Goal: Transaction & Acquisition: Purchase product/service

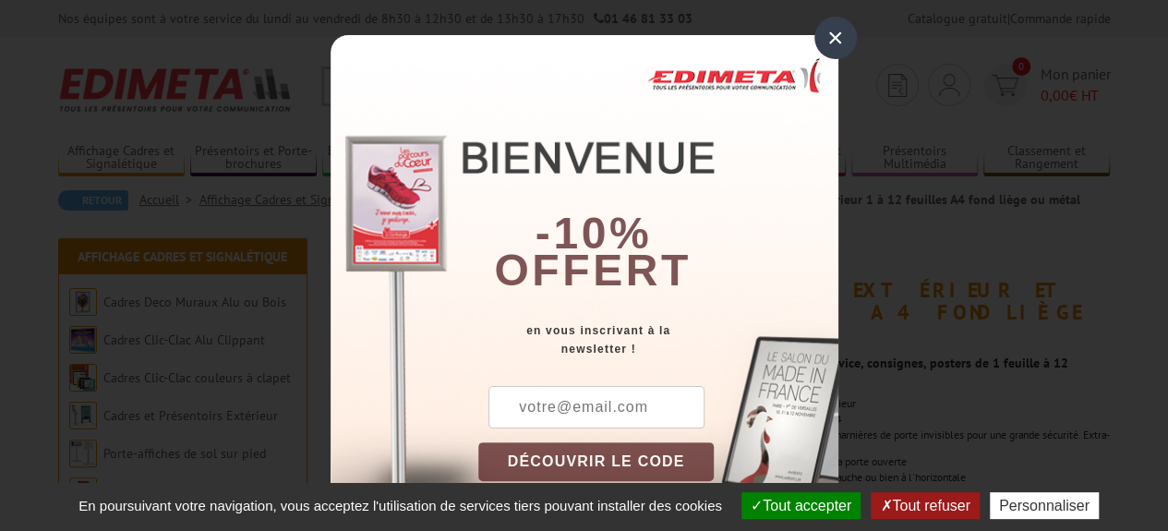
click at [827, 37] on div "×" at bounding box center [835, 38] width 42 height 42
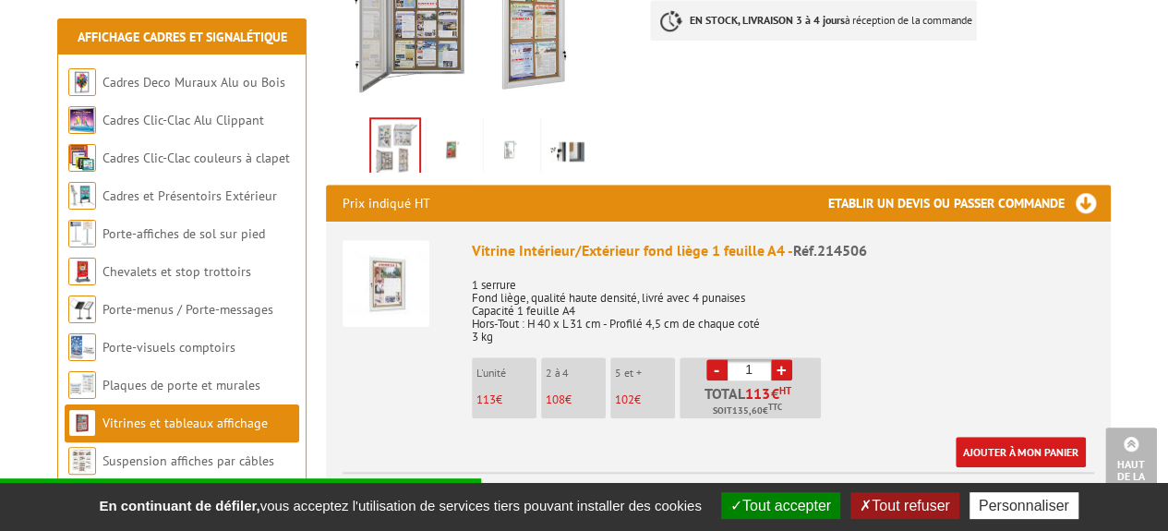
scroll to position [539, 0]
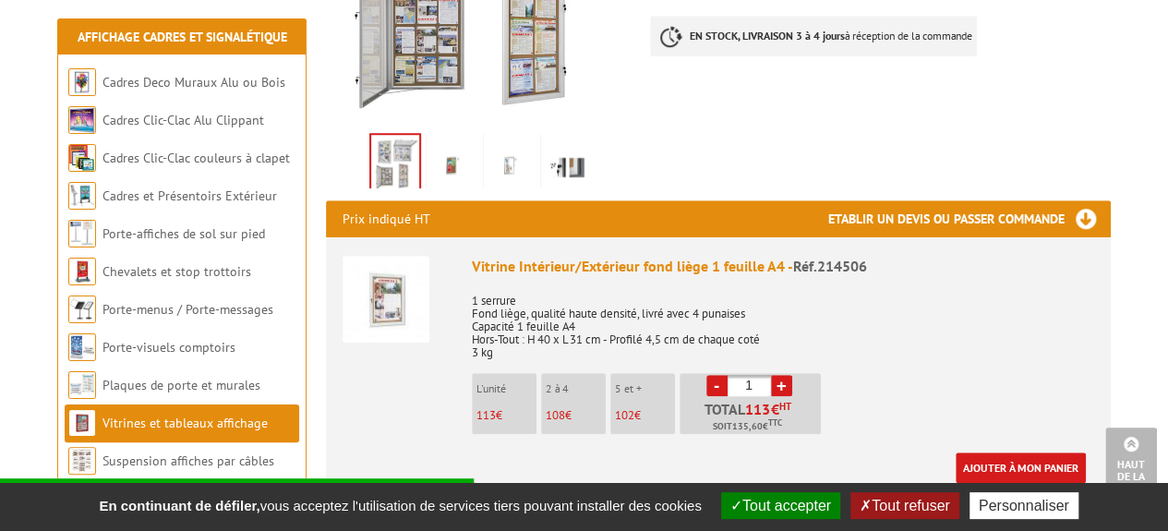
click at [506, 377] on li "L'unité 113 €" at bounding box center [504, 403] width 65 height 61
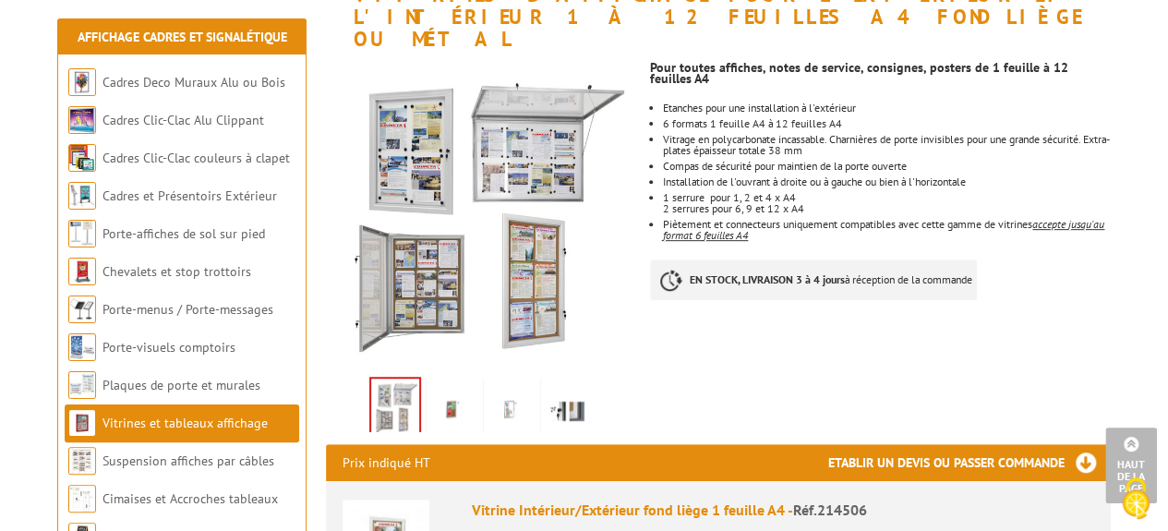
scroll to position [271, 0]
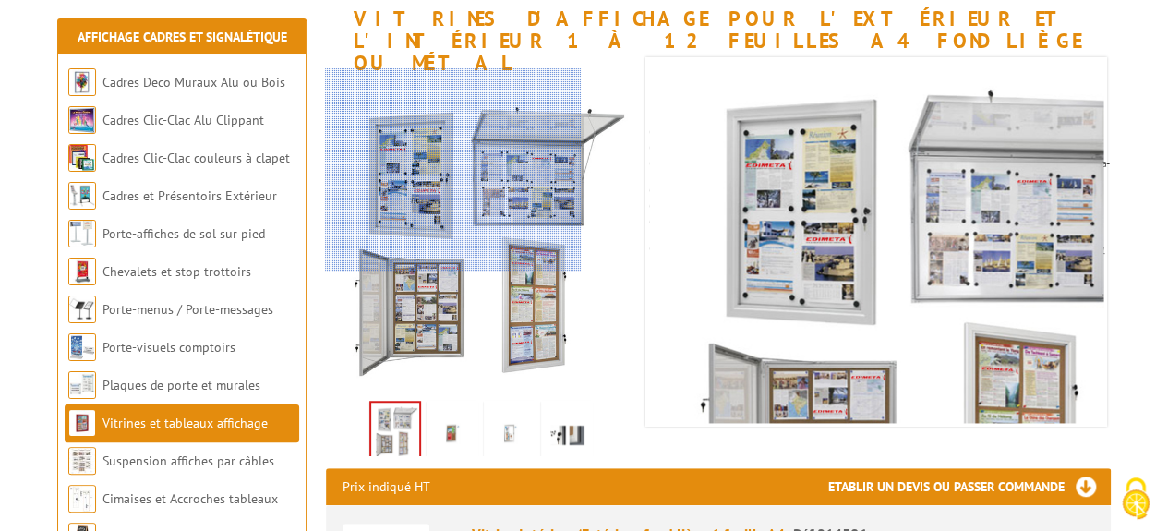
click at [444, 170] on div at bounding box center [452, 169] width 255 height 203
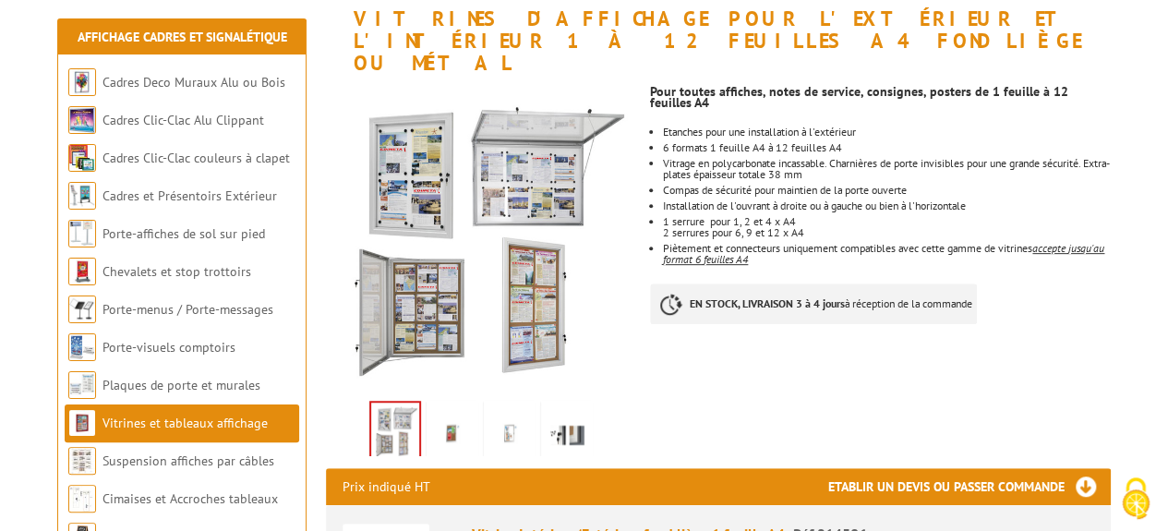
click at [452, 418] on img at bounding box center [452, 432] width 44 height 57
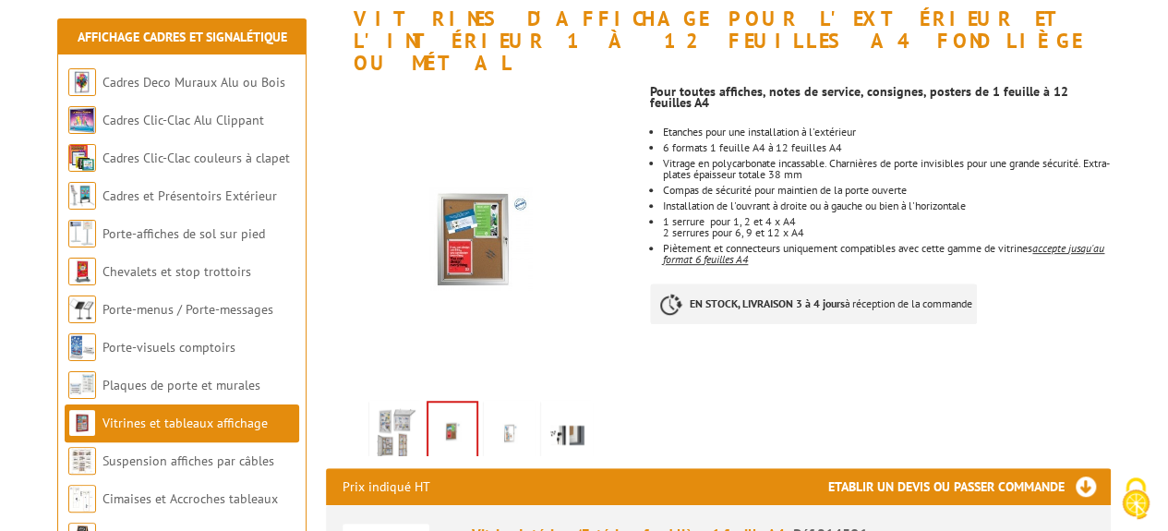
click at [521, 408] on img at bounding box center [509, 432] width 44 height 57
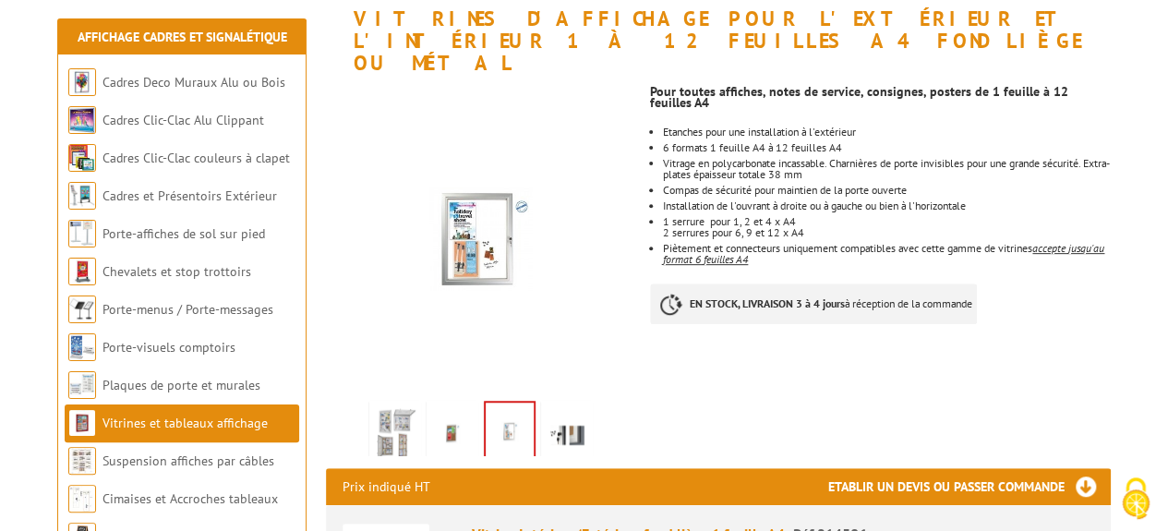
click at [572, 405] on img at bounding box center [567, 432] width 44 height 57
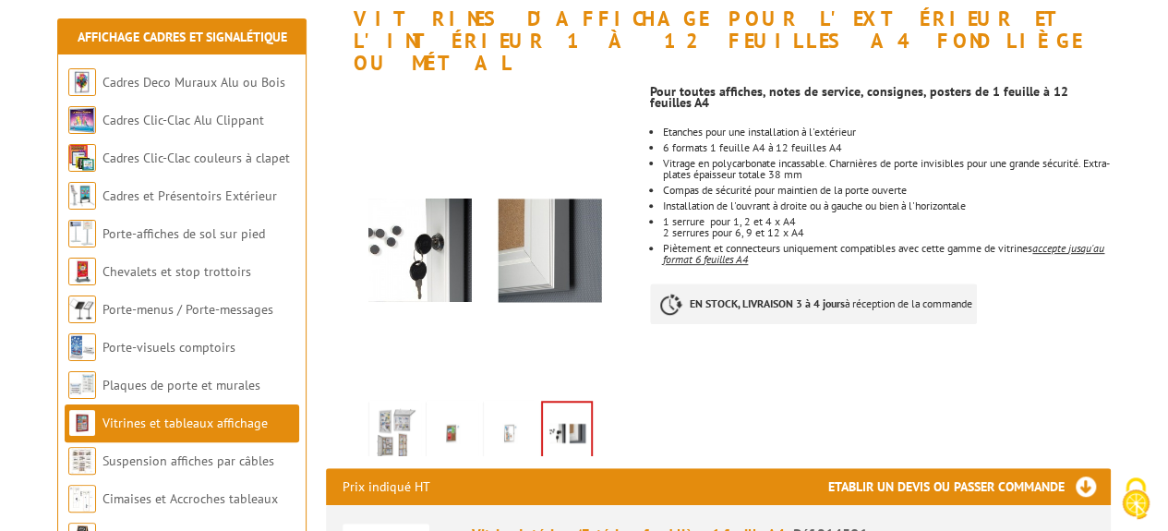
click at [511, 413] on img at bounding box center [509, 432] width 44 height 57
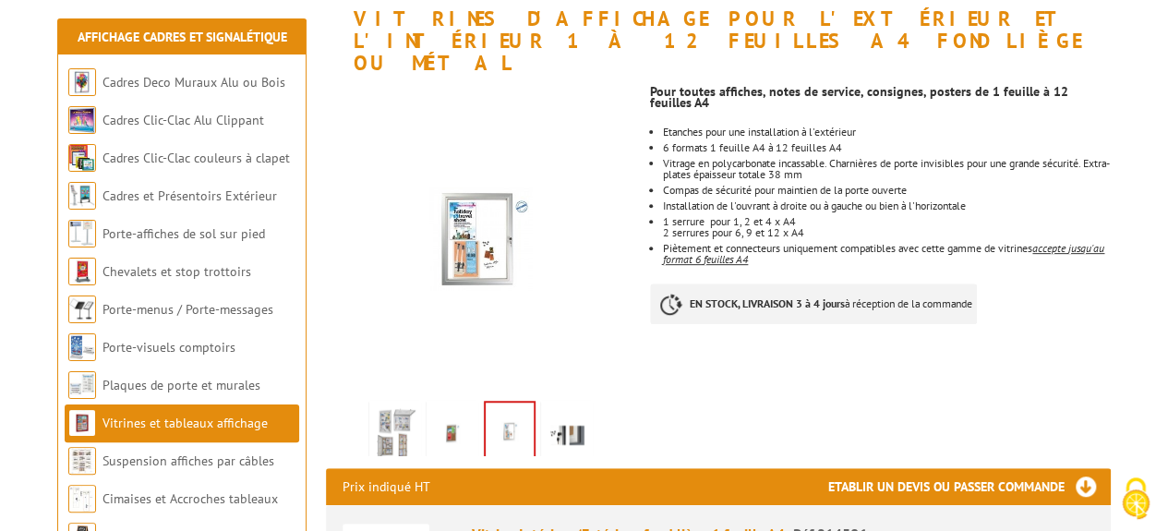
click at [458, 415] on img at bounding box center [452, 432] width 44 height 57
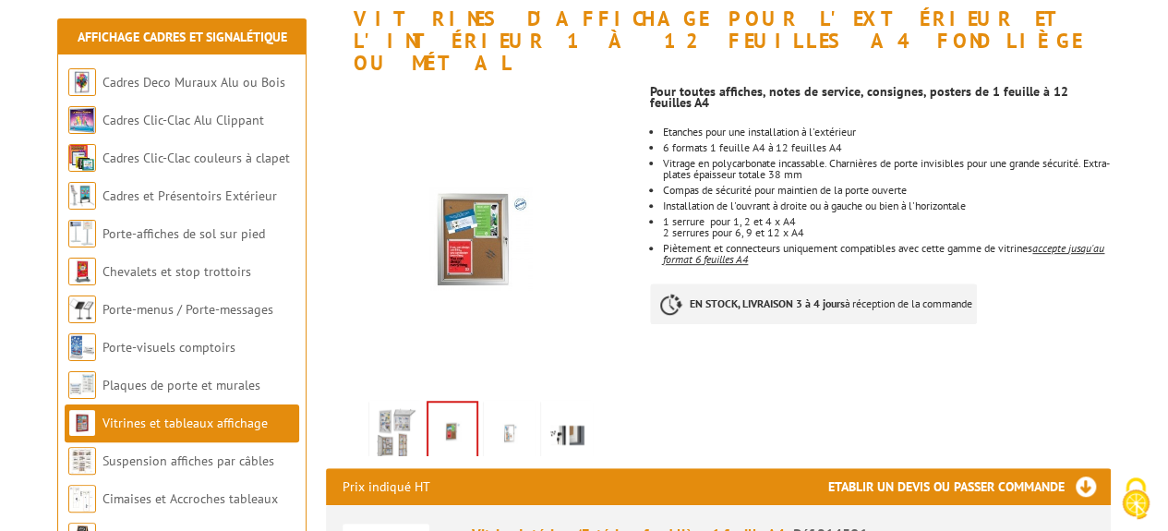
click at [405, 411] on img at bounding box center [395, 432] width 44 height 57
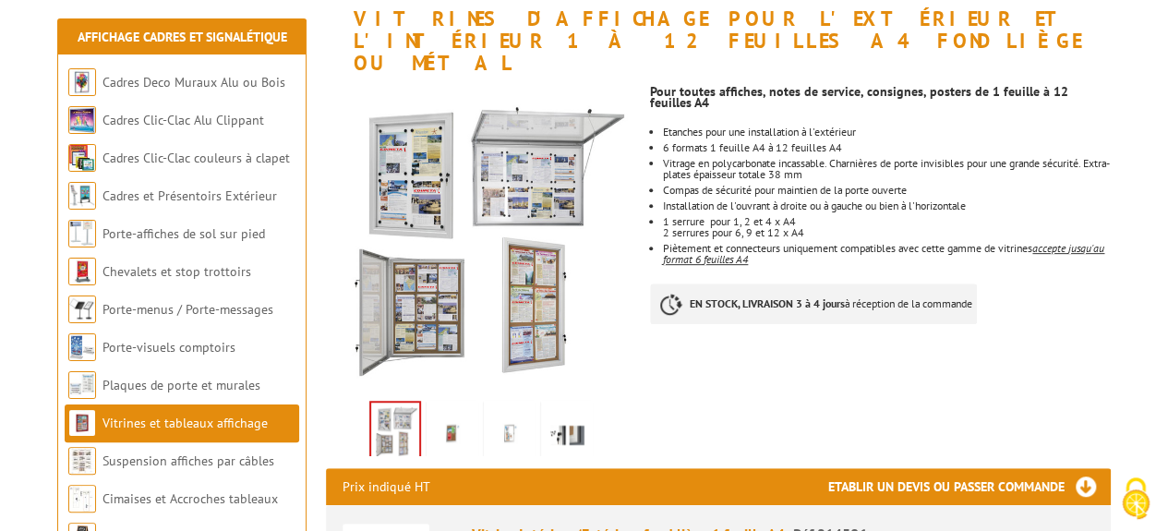
click at [441, 411] on img at bounding box center [452, 432] width 44 height 57
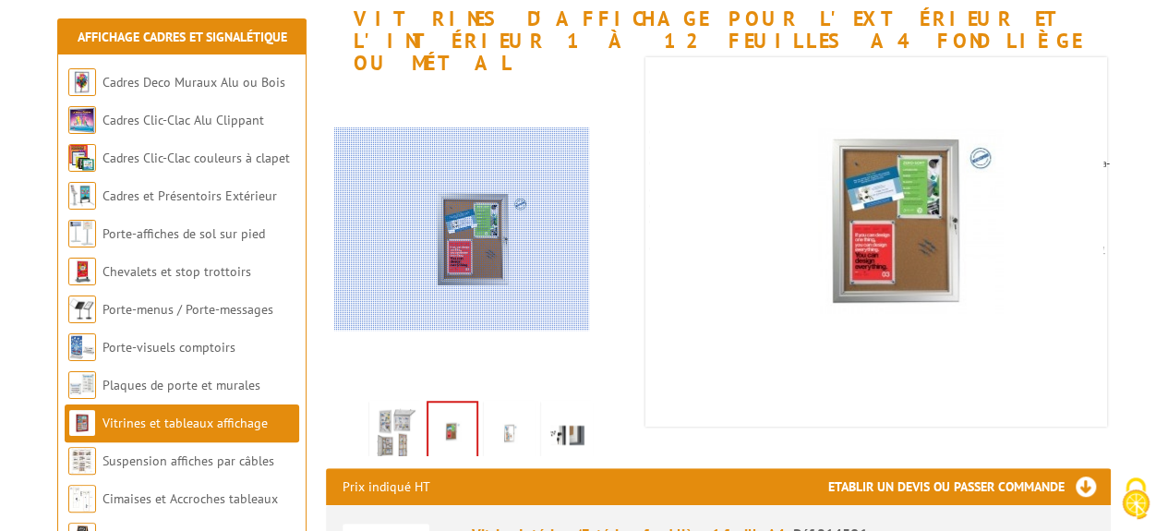
click at [462, 229] on div at bounding box center [461, 228] width 255 height 203
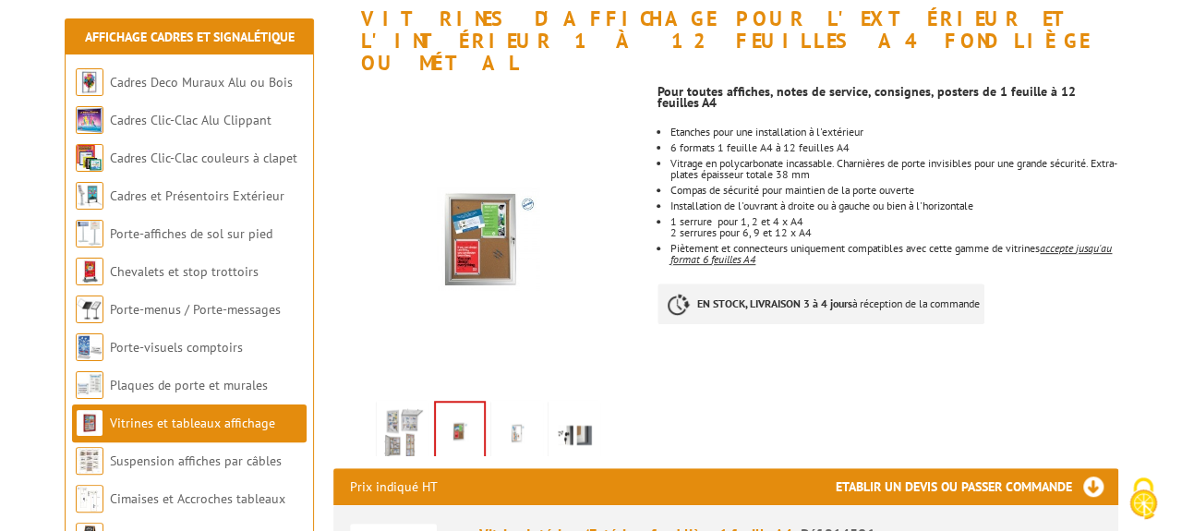
scroll to position [736, 0]
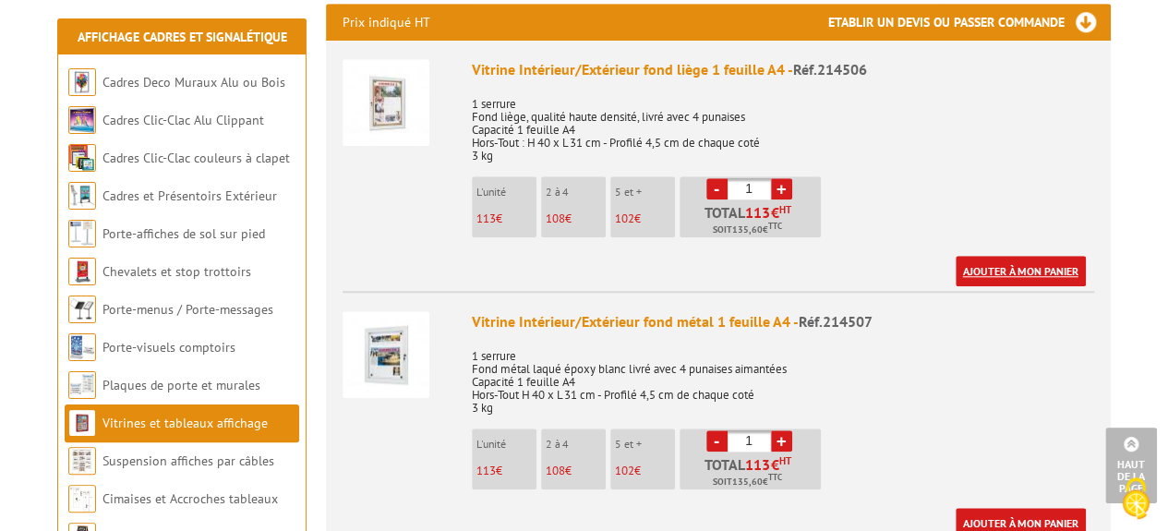
click at [1039, 256] on link "Ajouter à mon panier" at bounding box center [1021, 271] width 130 height 30
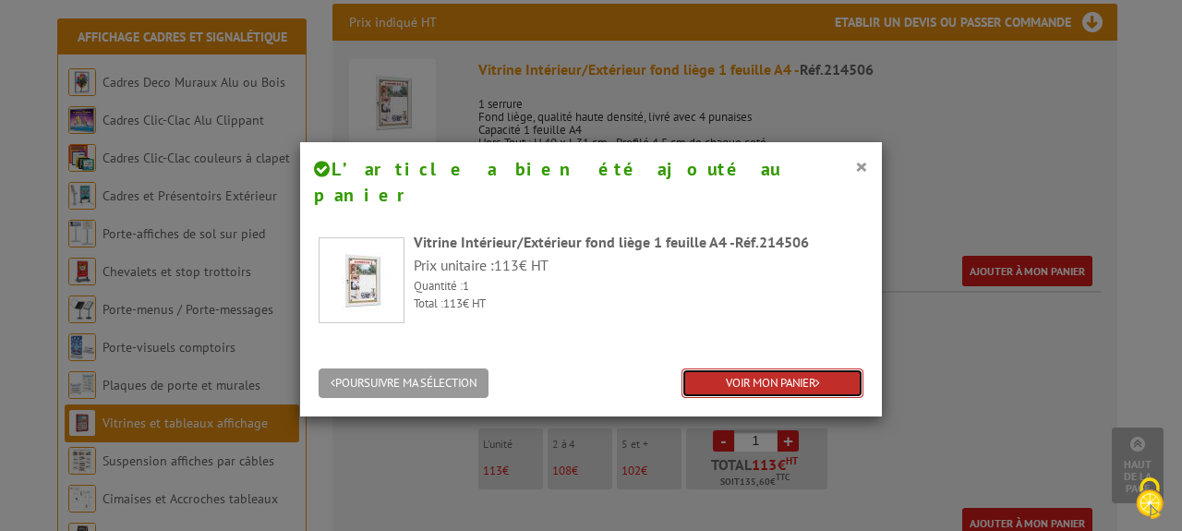
click at [806, 368] on link "VOIR MON PANIER" at bounding box center [772, 383] width 182 height 30
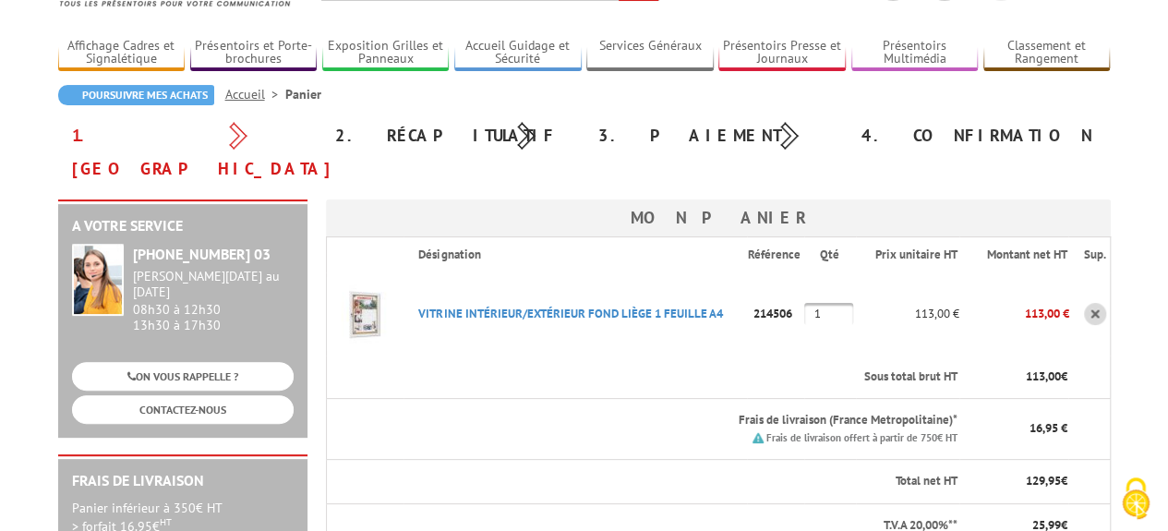
scroll to position [122, 0]
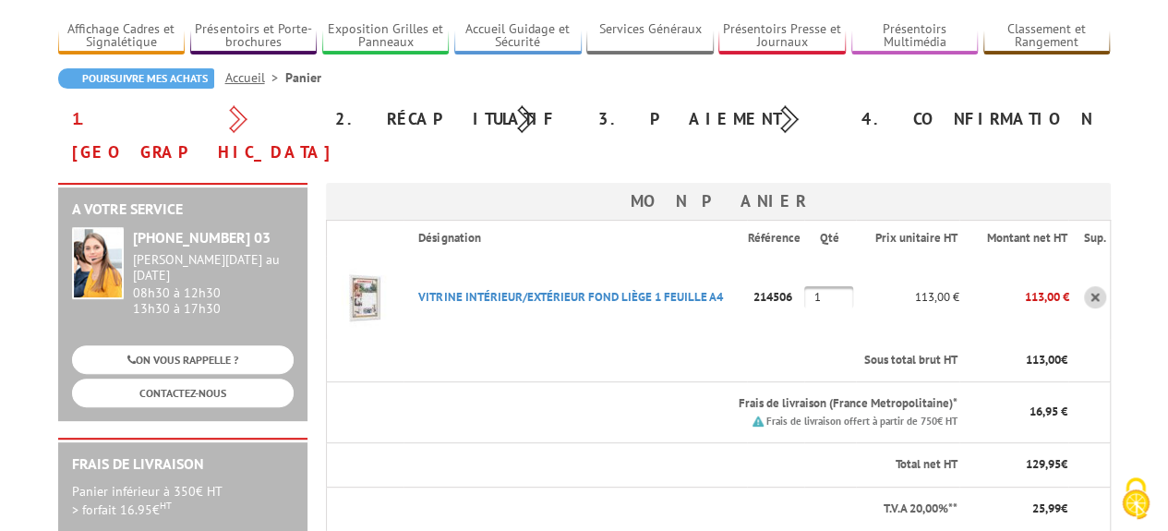
click at [362, 267] on img at bounding box center [364, 297] width 74 height 74
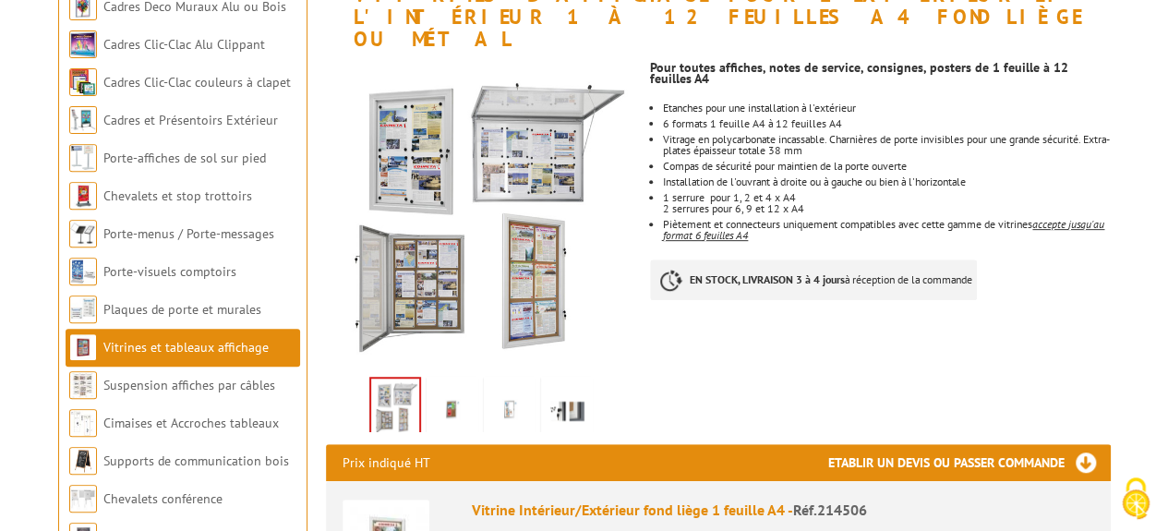
scroll to position [122, 0]
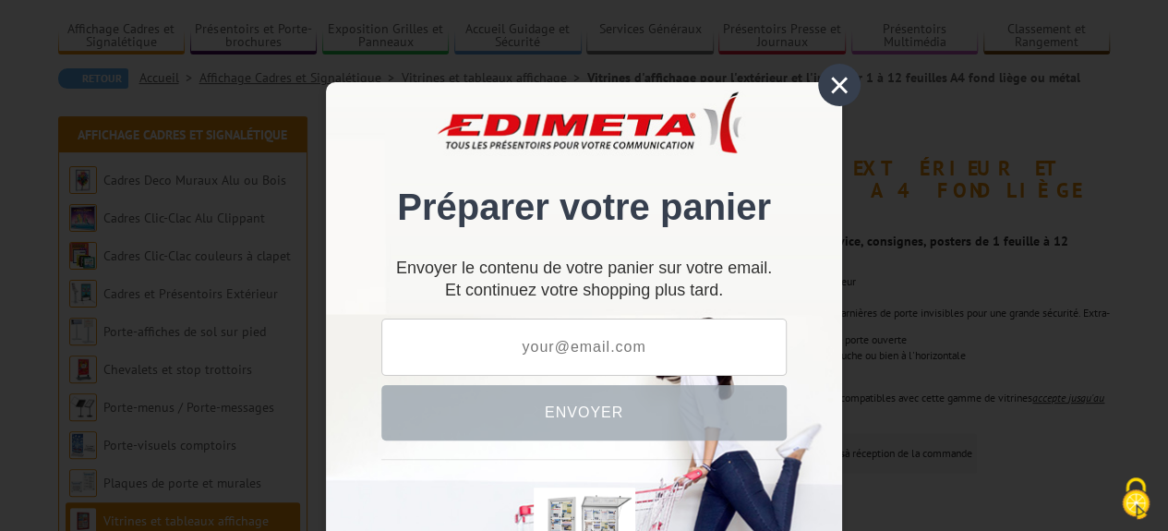
click at [836, 87] on div "×" at bounding box center [839, 85] width 42 height 42
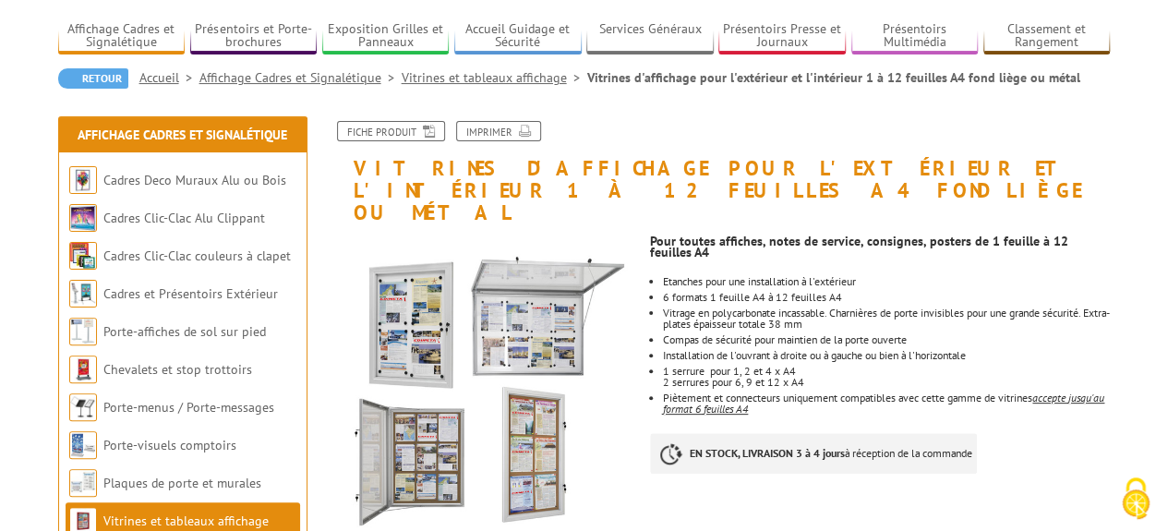
scroll to position [0, 0]
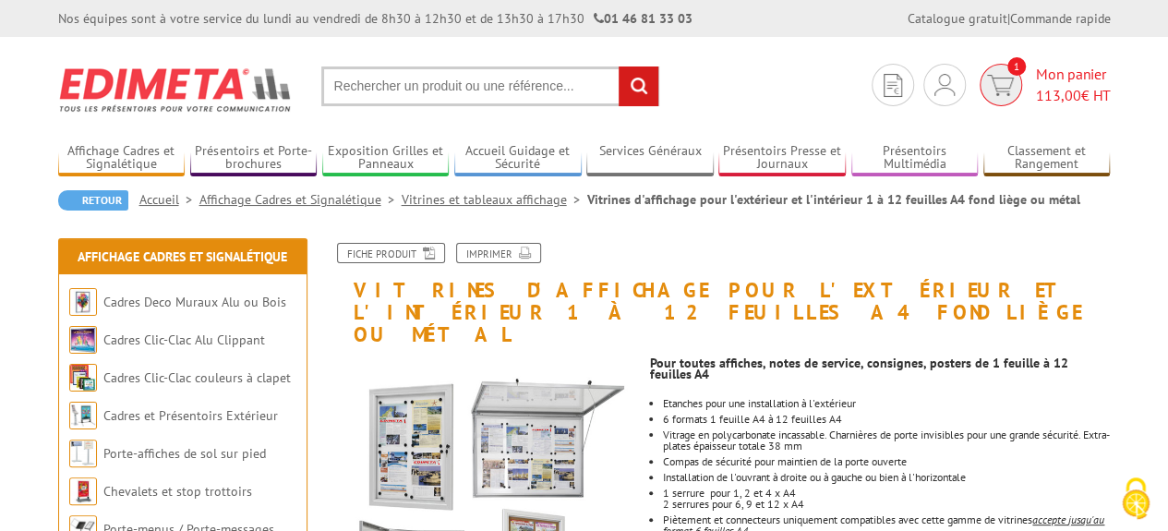
click at [1048, 78] on span "Mon panier 113,00 € HT" at bounding box center [1073, 85] width 75 height 42
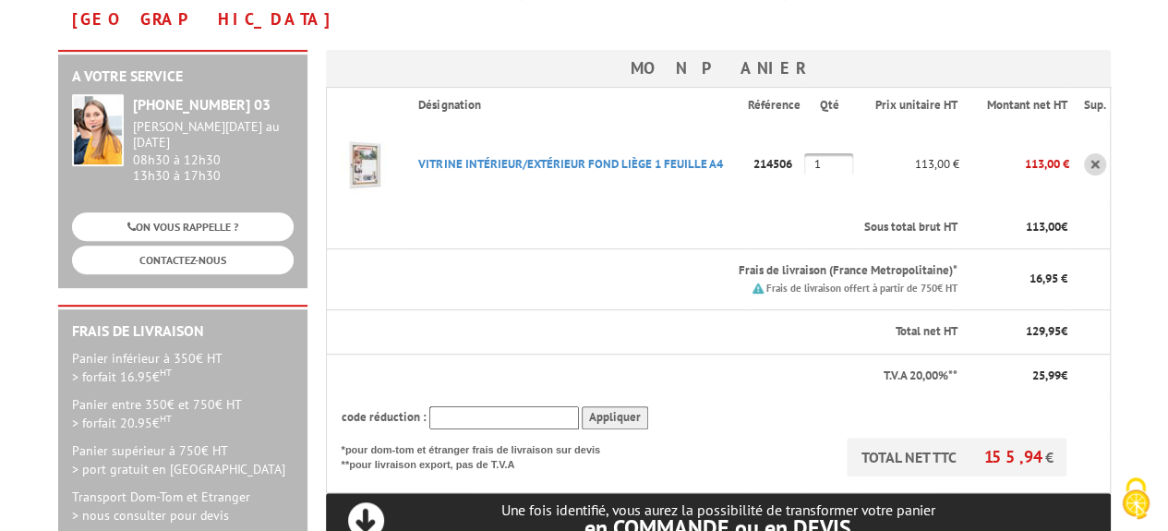
scroll to position [257, 0]
